Goal: Information Seeking & Learning: Learn about a topic

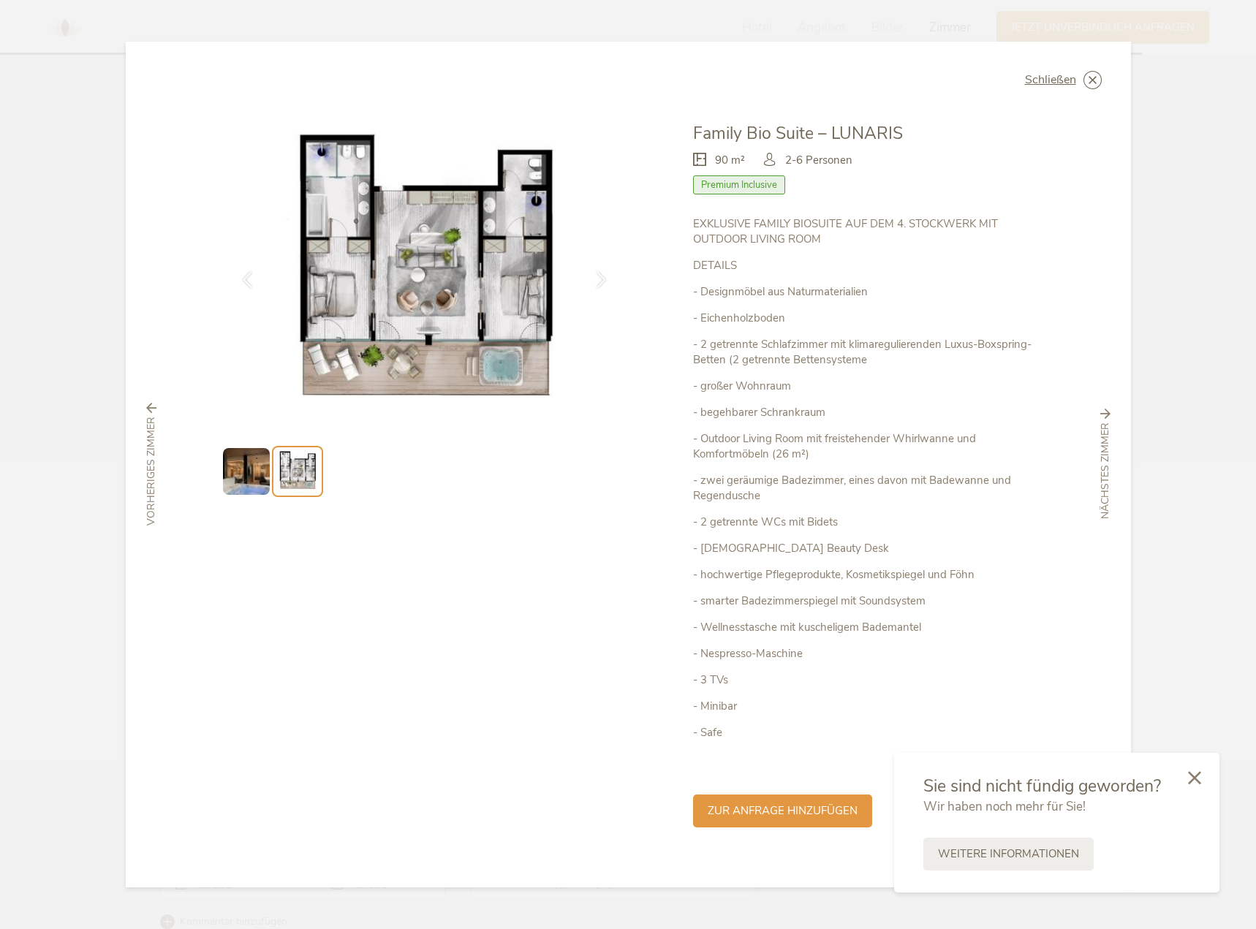
click at [238, 474] on img at bounding box center [246, 471] width 47 height 47
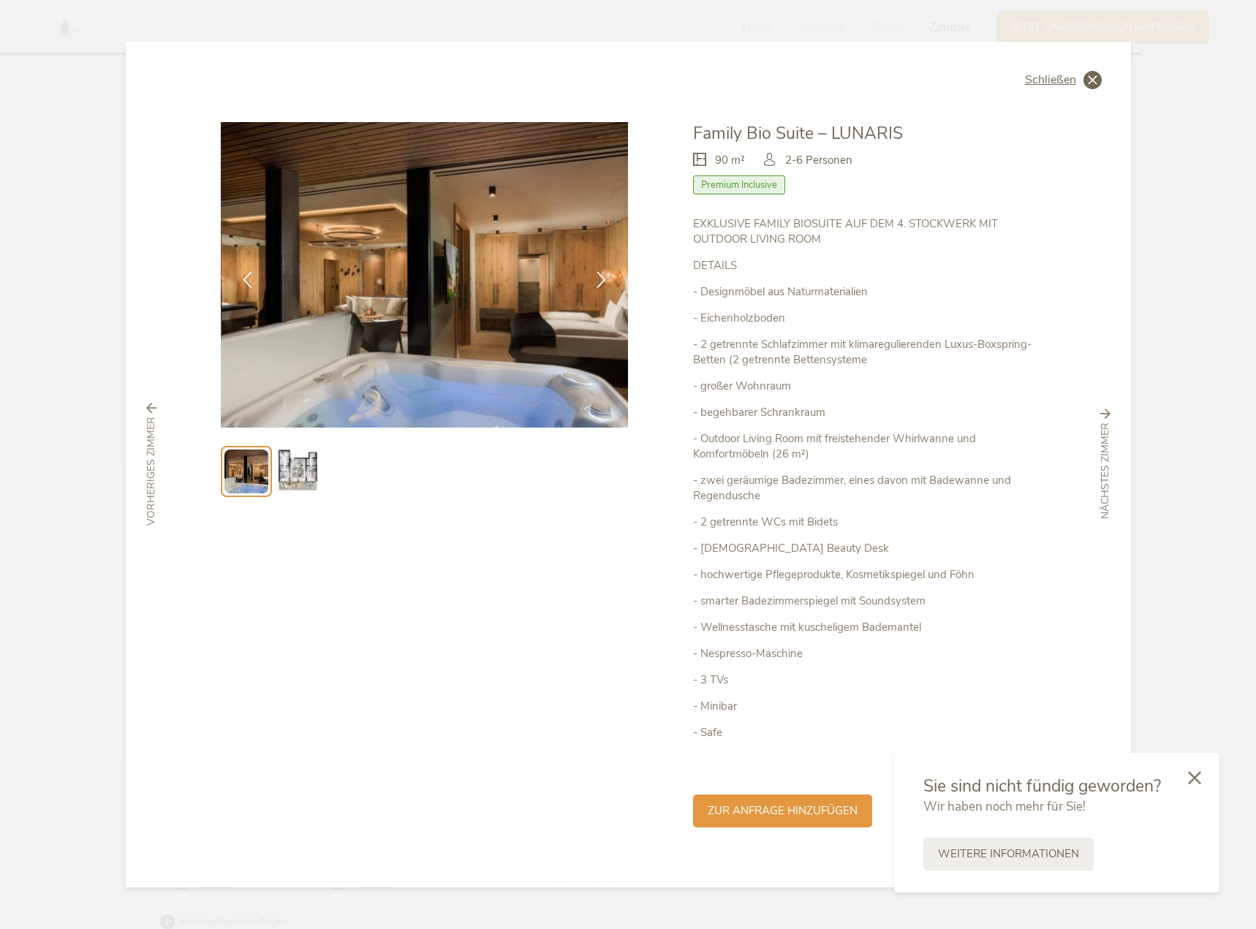
click at [1091, 79] on icon at bounding box center [1092, 80] width 18 height 18
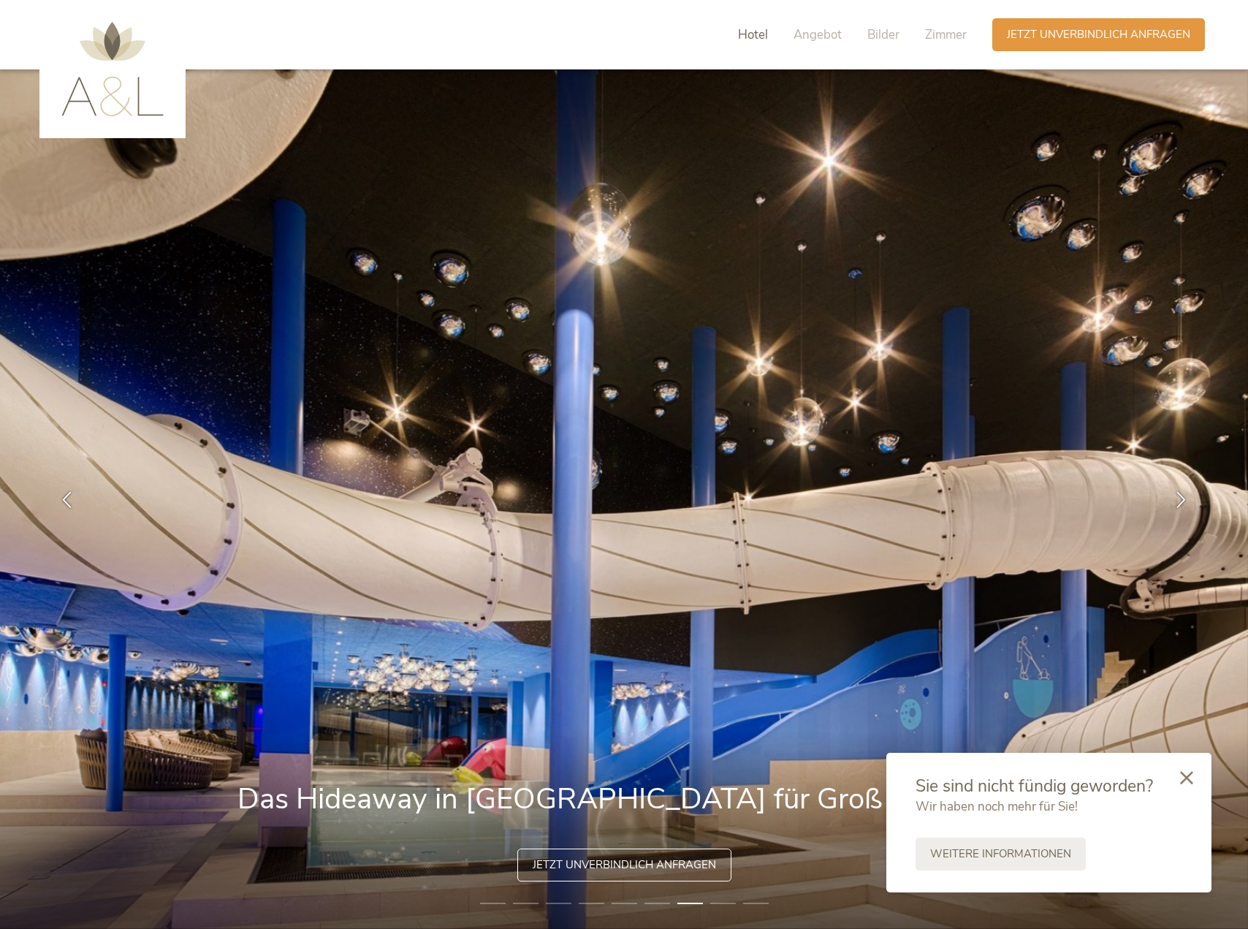
click at [756, 31] on span "Hotel" at bounding box center [753, 34] width 30 height 17
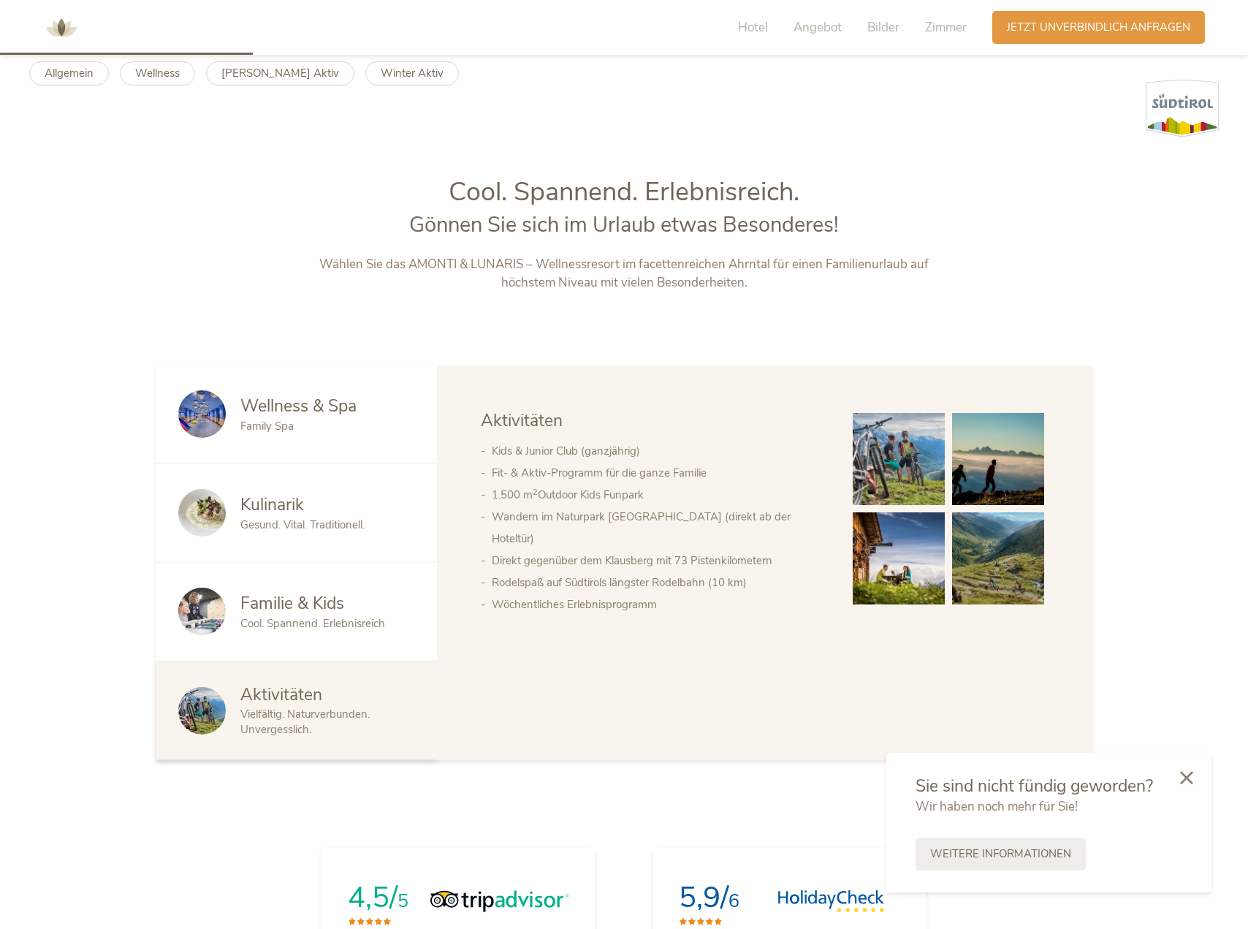
scroll to position [979, 0]
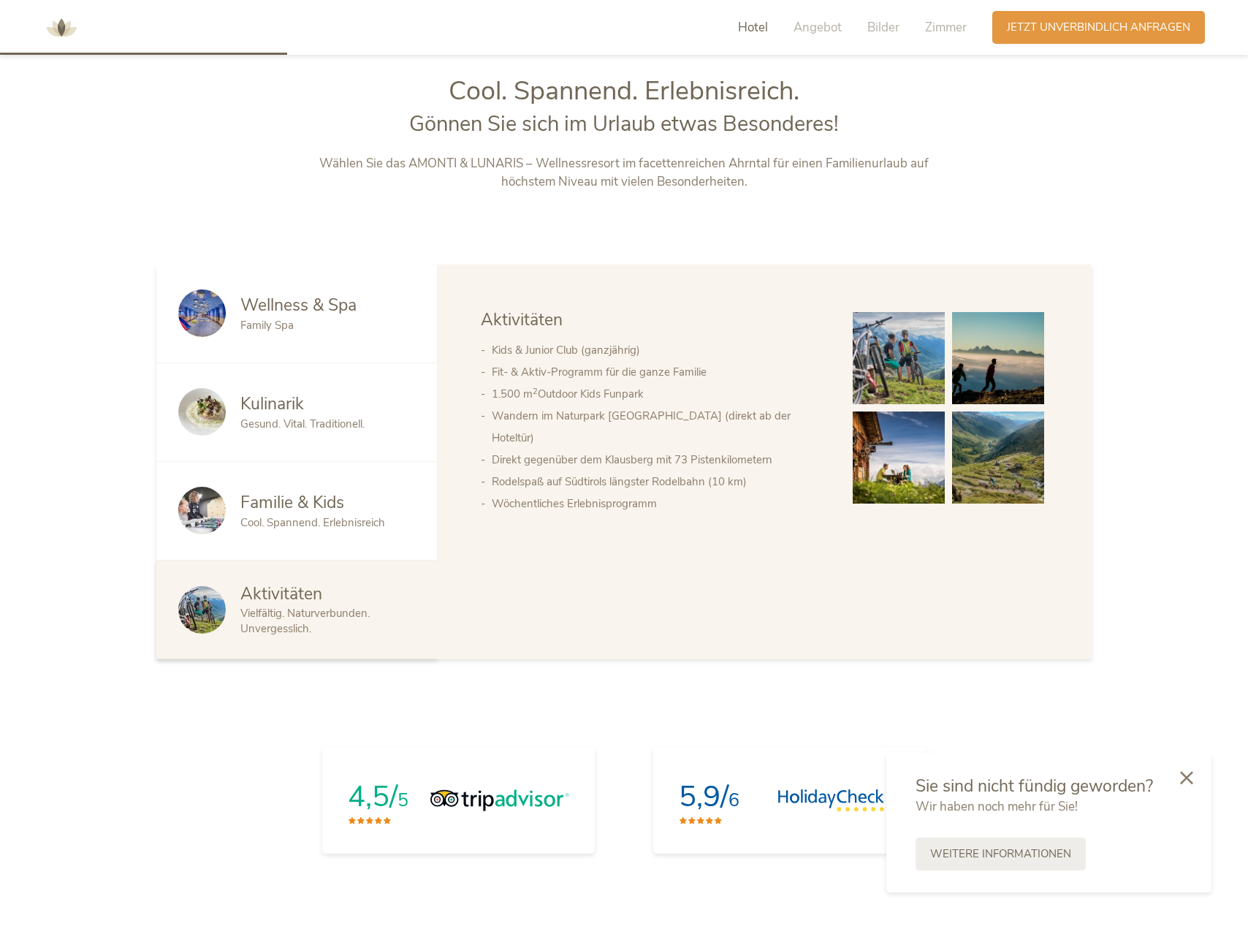
click at [292, 335] on div "Wellness & Spa Family Spa" at bounding box center [296, 314] width 281 height 99
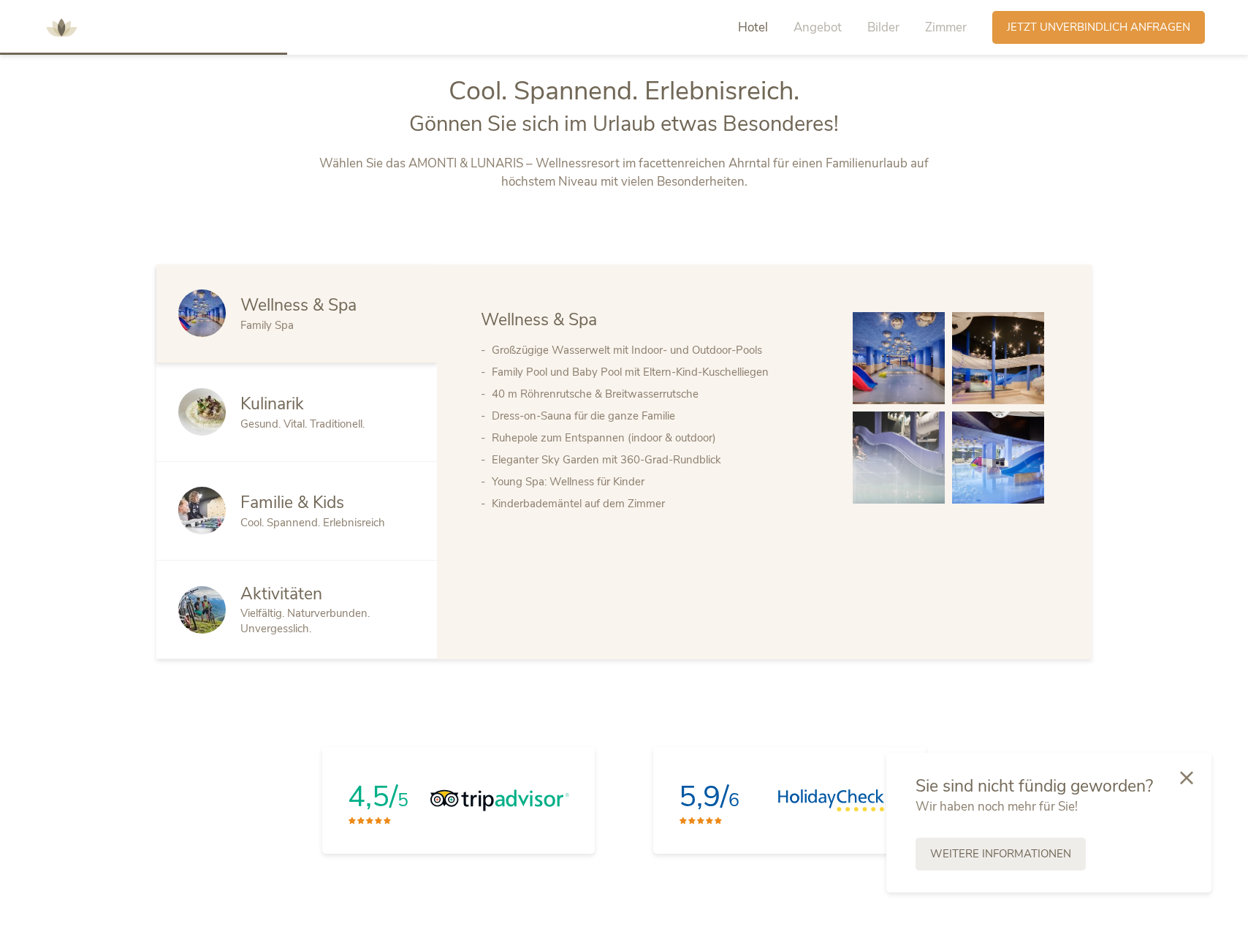
click at [285, 403] on span "Kulinarik" at bounding box center [272, 403] width 64 height 23
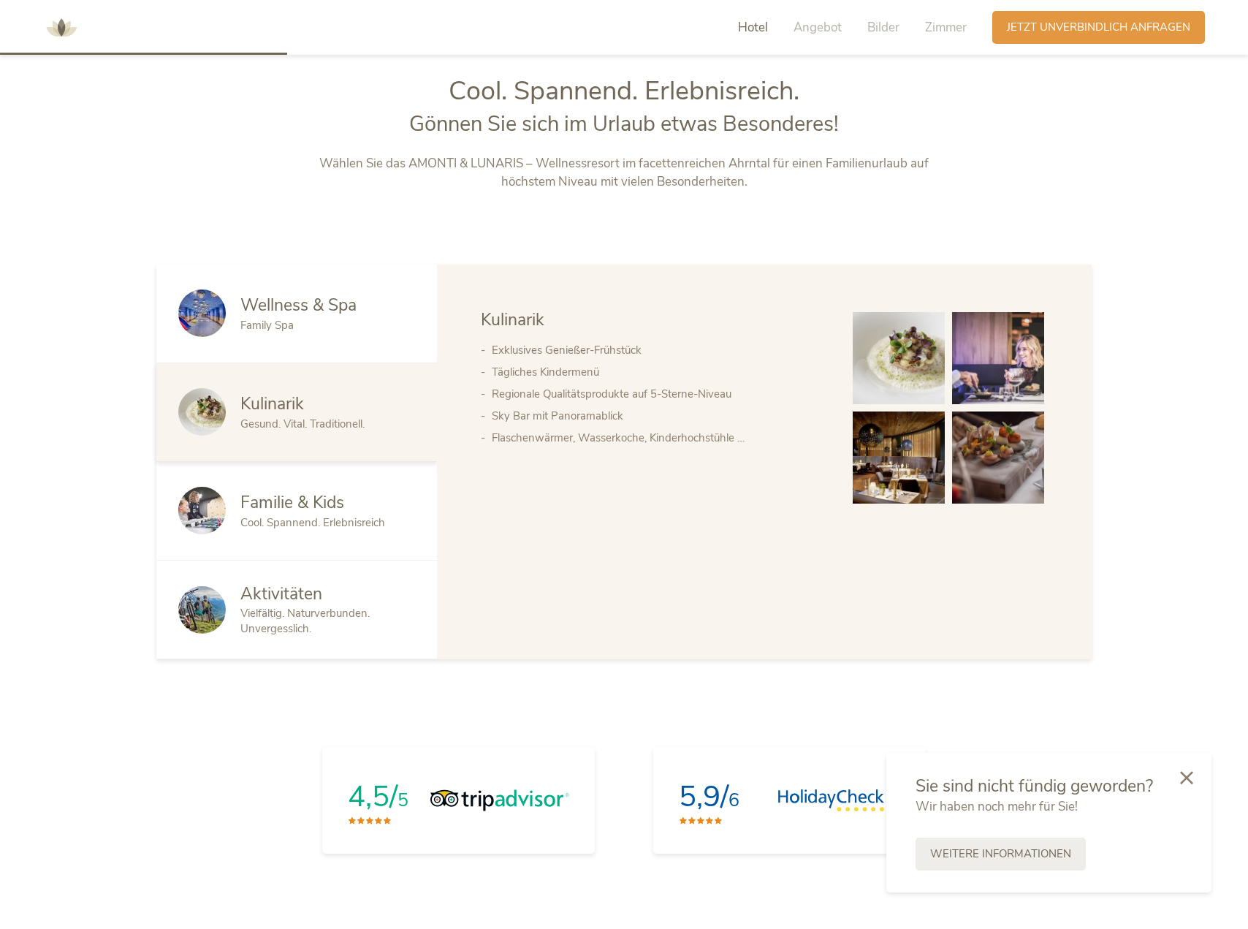
click at [280, 471] on div "Familie & Kids Cool. Spannend. Erlebnisreich" at bounding box center [296, 511] width 281 height 99
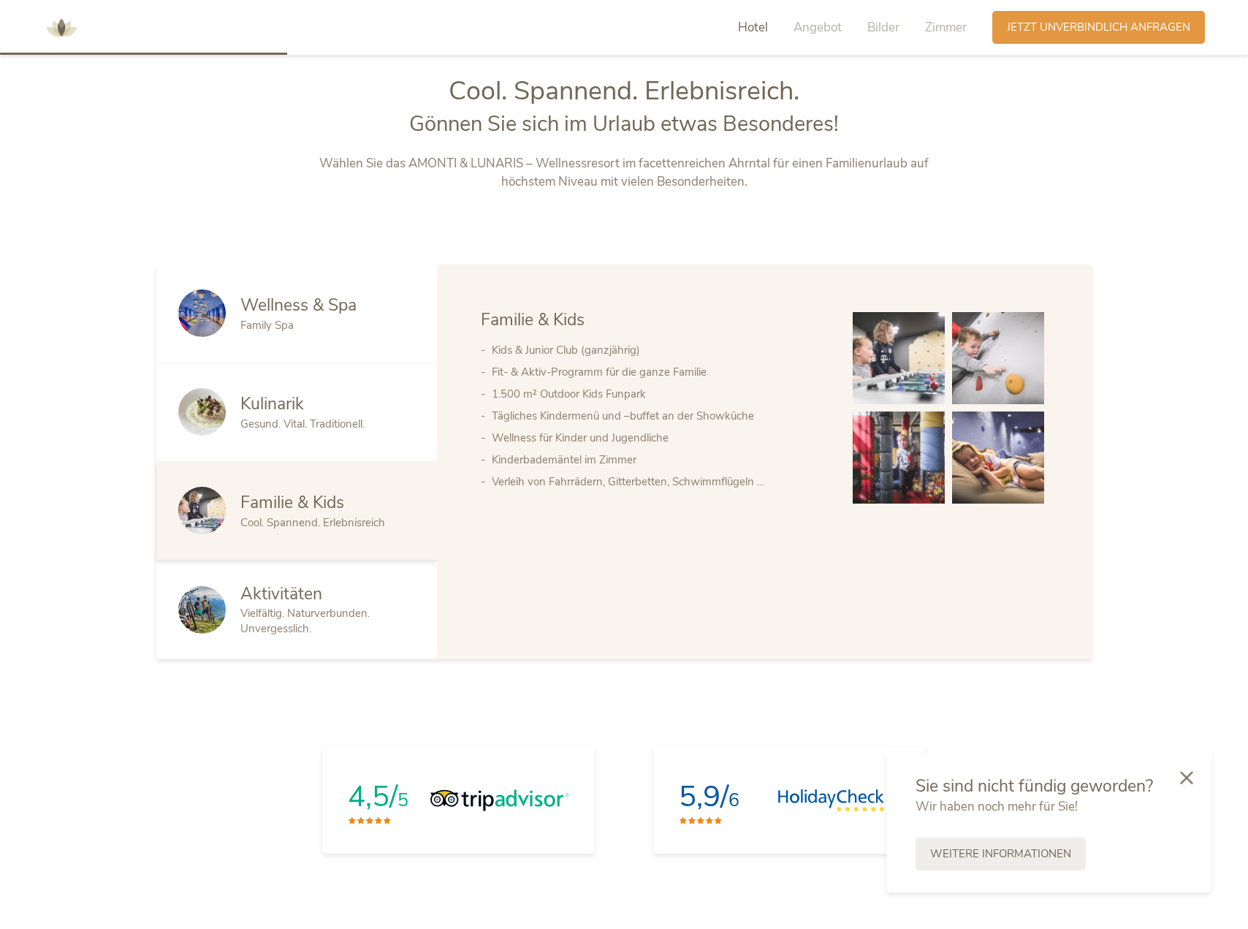
click at [300, 569] on div "Aktivitäten Vielfältig. Naturverbunden. Unvergesslich." at bounding box center [296, 610] width 281 height 99
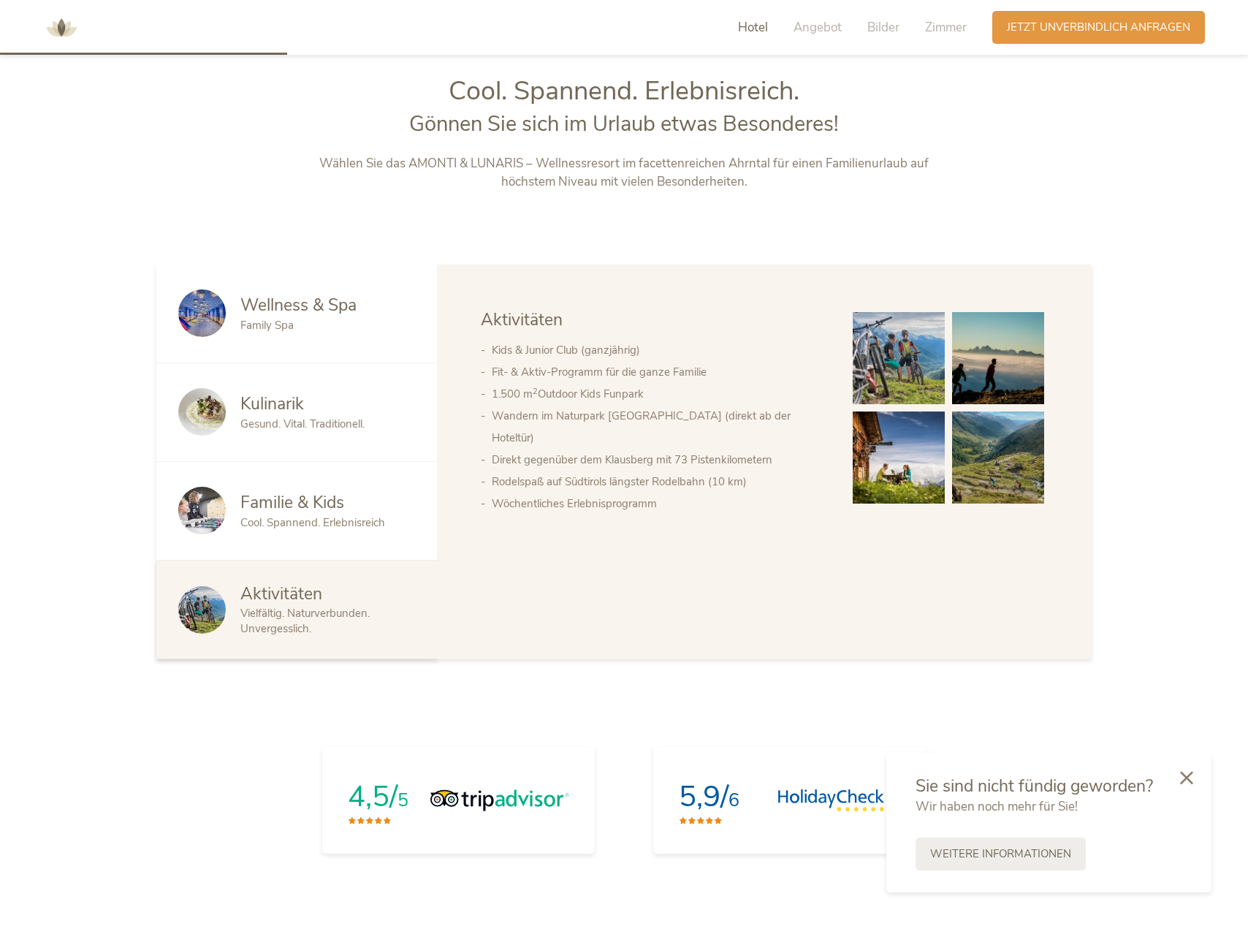
click at [306, 631] on span "Vielfältig. Naturverbunden. Unvergesslich." at bounding box center [304, 621] width 129 height 30
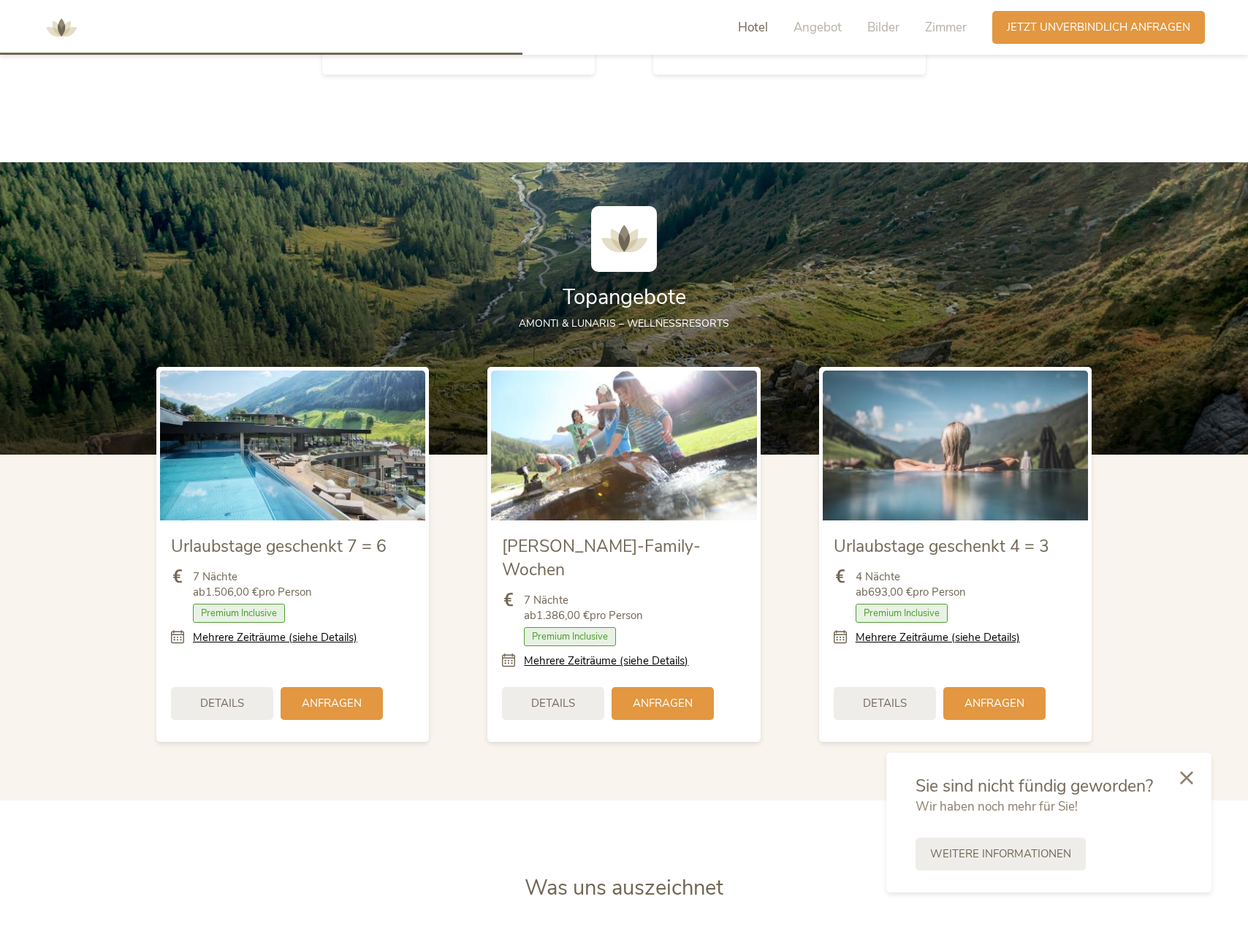
scroll to position [1783, 0]
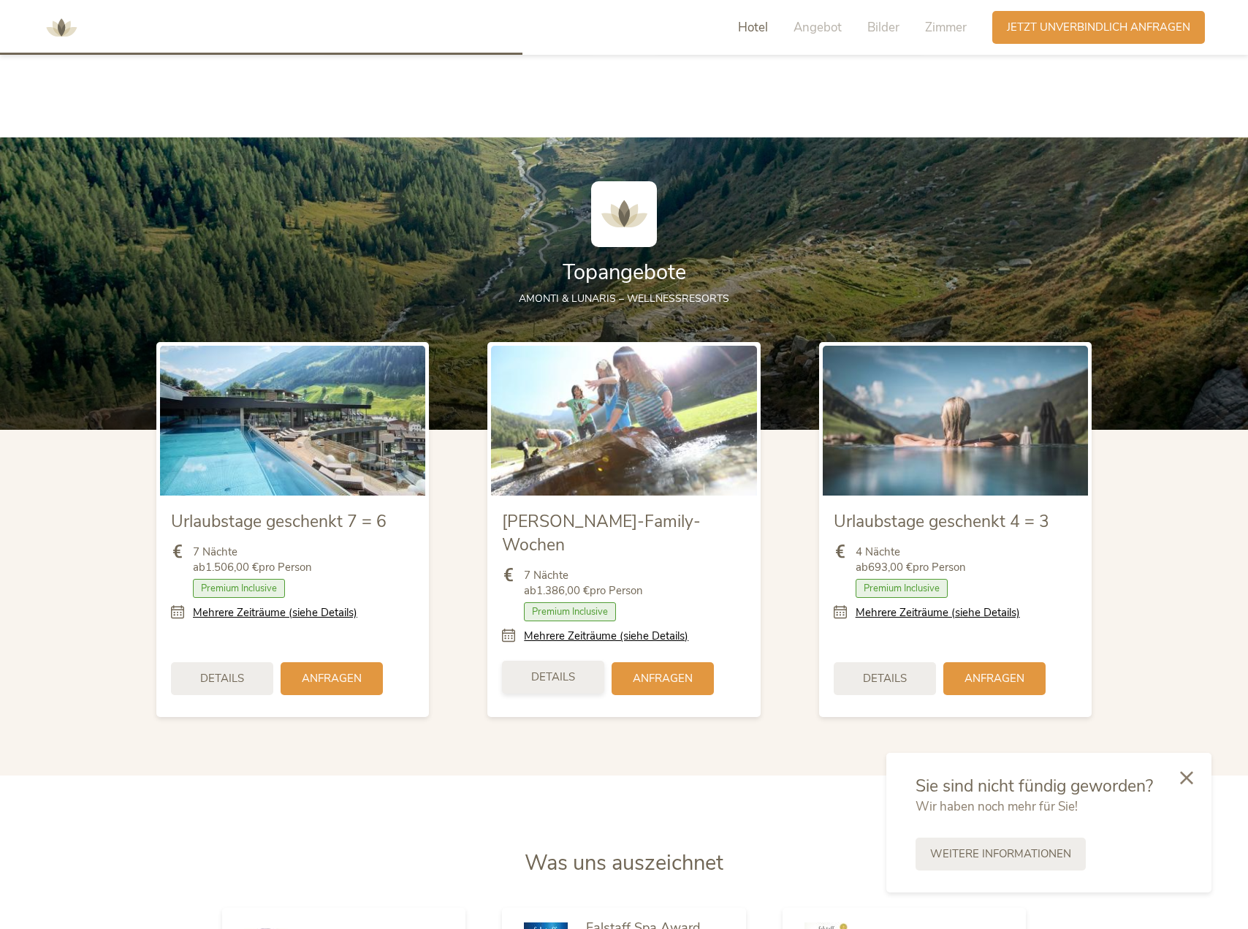
click at [573, 670] on span "Details" at bounding box center [553, 677] width 44 height 15
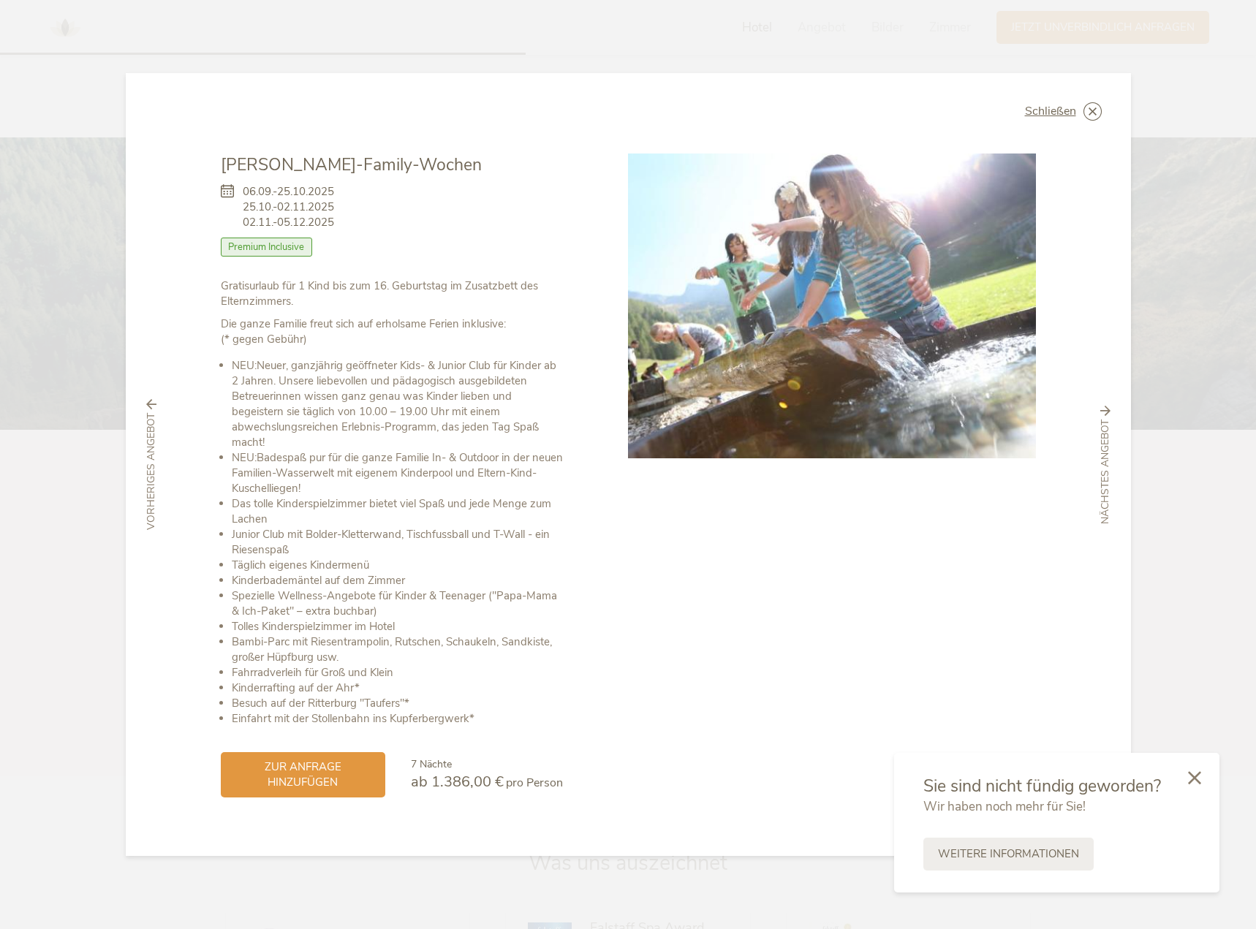
click at [0, 0] on icon at bounding box center [0, 0] width 0 height 0
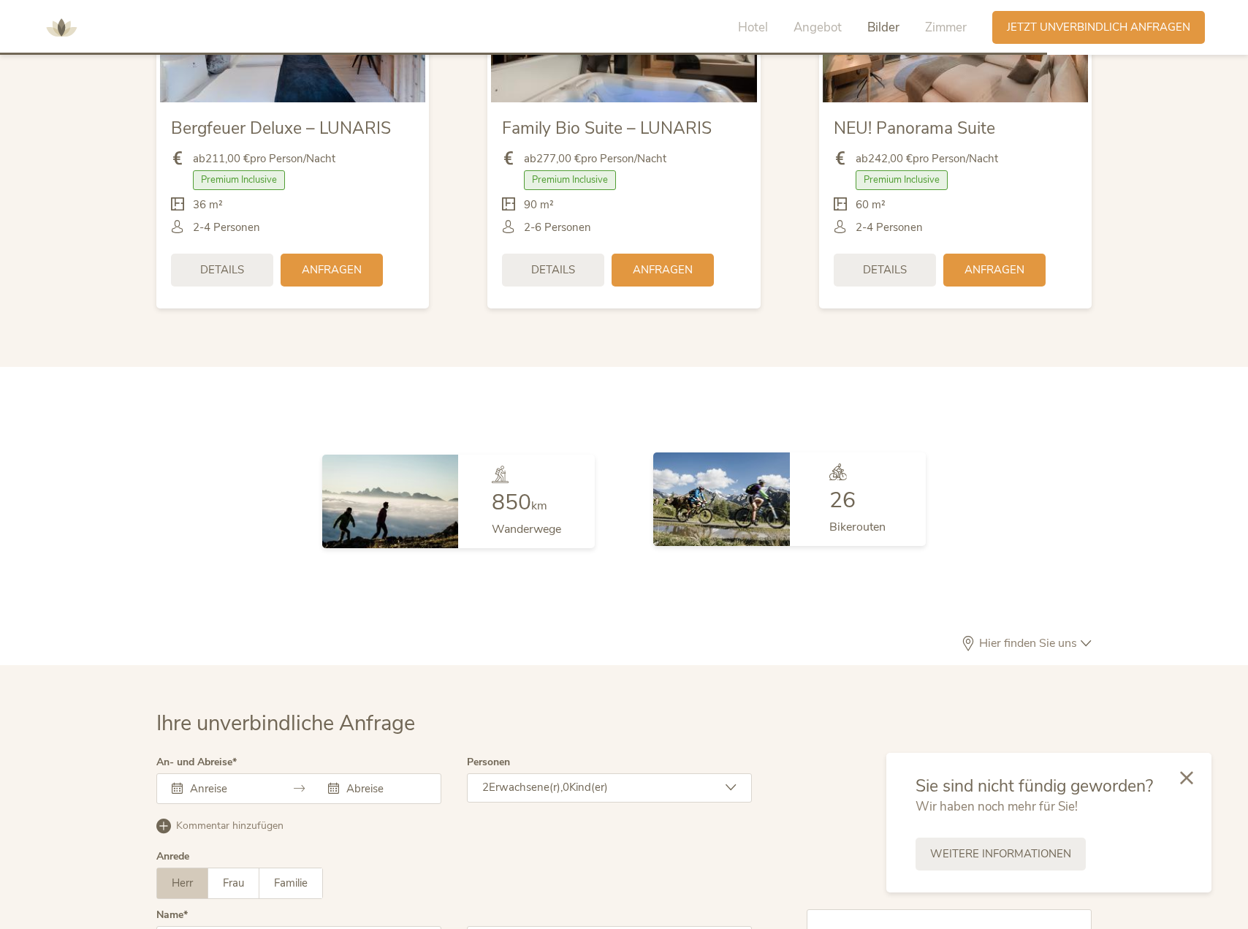
scroll to position [3976, 0]
